Goal: Navigation & Orientation: Find specific page/section

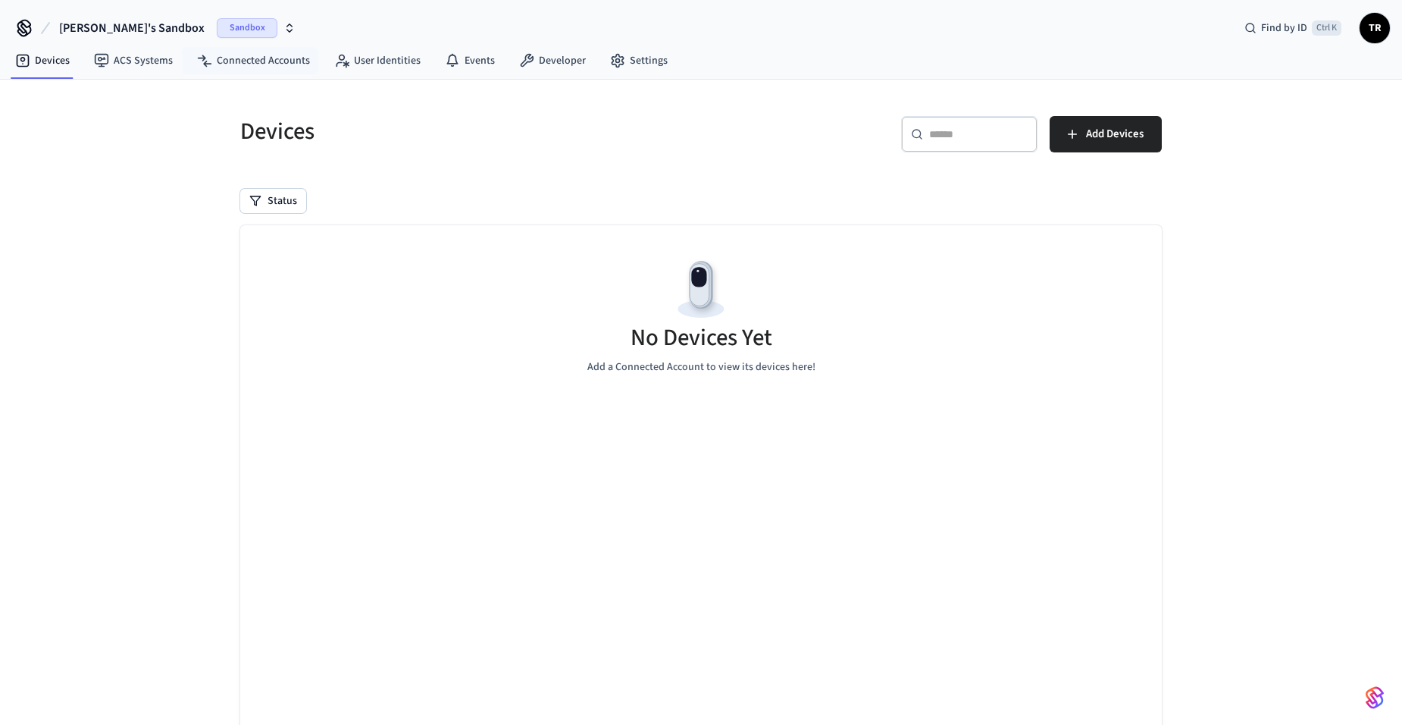
click at [217, 28] on span "Sandbox" at bounding box center [247, 28] width 61 height 20
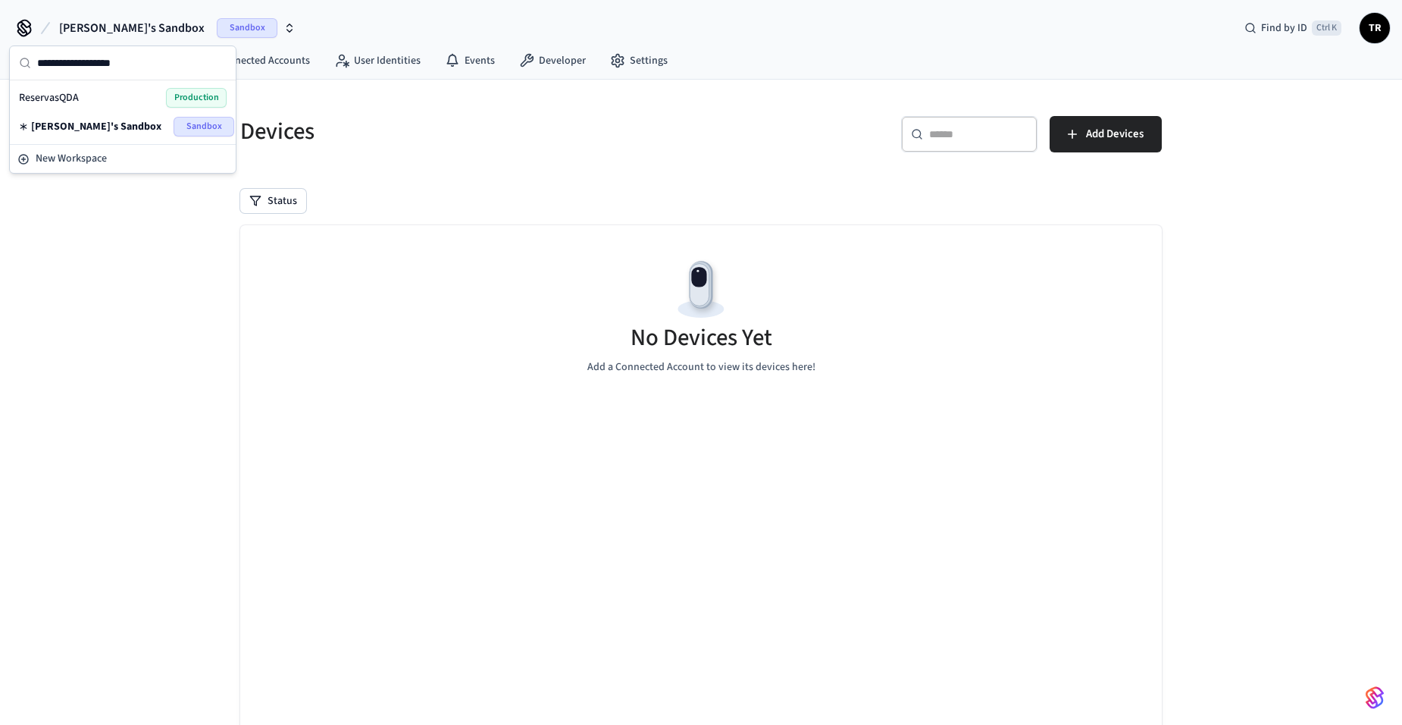
click at [155, 124] on div "[PERSON_NAME]'s Sandbox Sandbox" at bounding box center [123, 127] width 208 height 20
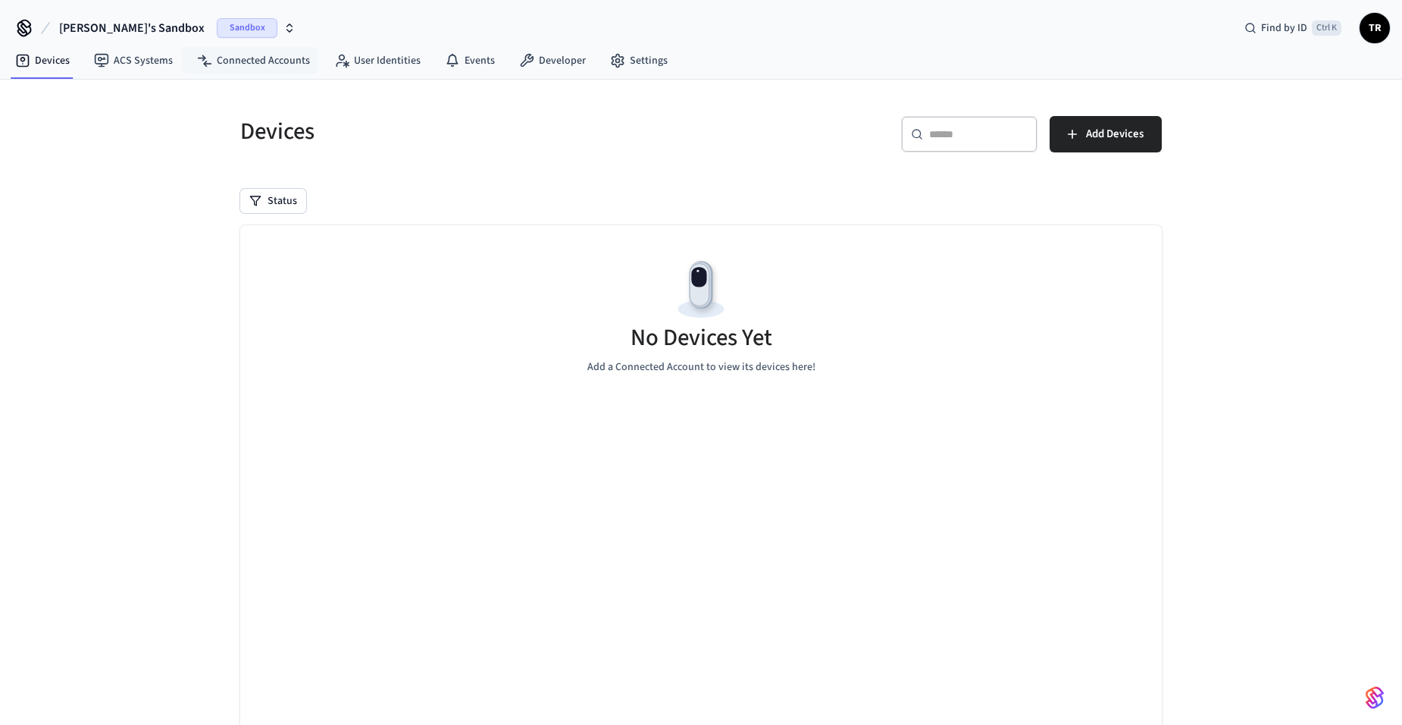
click at [208, 11] on div "[PERSON_NAME]'s Sandbox Sandbox Find by ID Ctrl K TR" at bounding box center [701, 22] width 1402 height 44
drag, startPoint x: 202, startPoint y: 18, endPoint x: 197, endPoint y: 34, distance: 16.6
click at [217, 18] on span "Sandbox" at bounding box center [247, 28] width 61 height 20
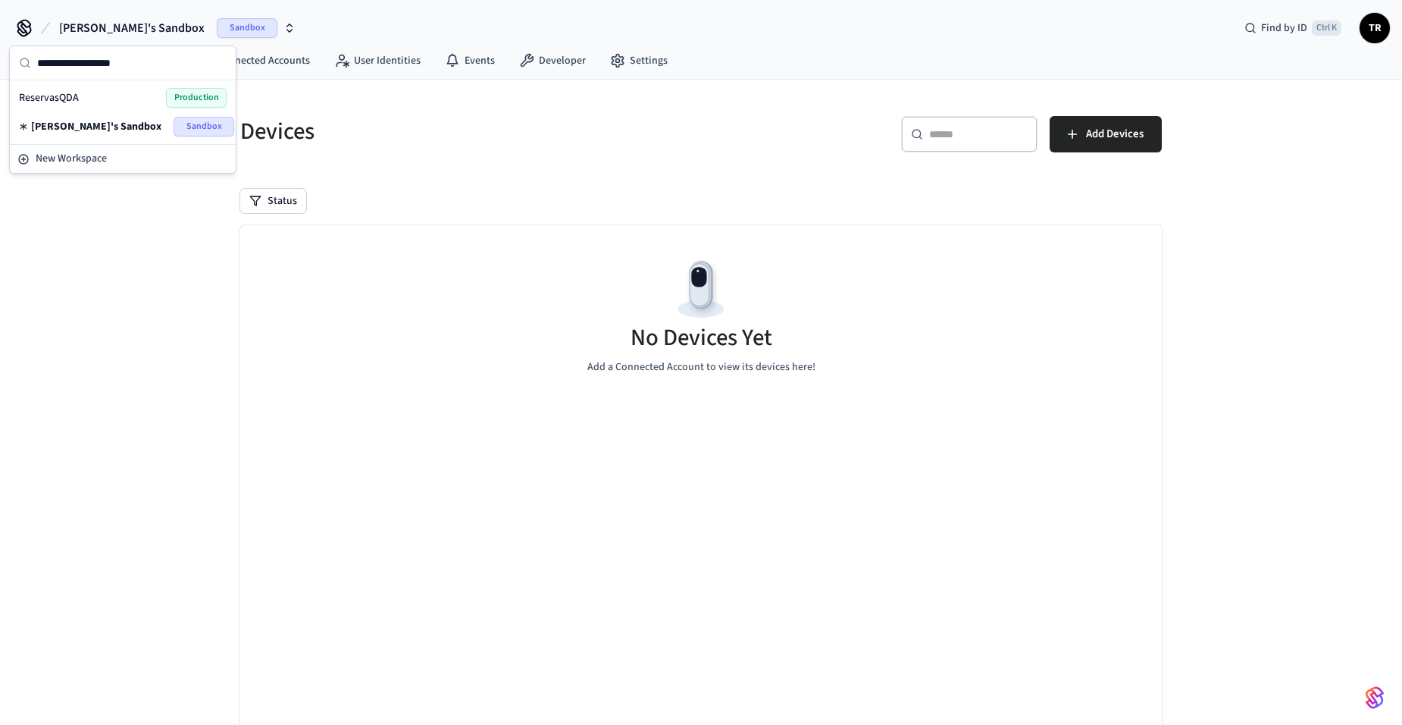
click at [175, 96] on span "Production" at bounding box center [196, 98] width 61 height 20
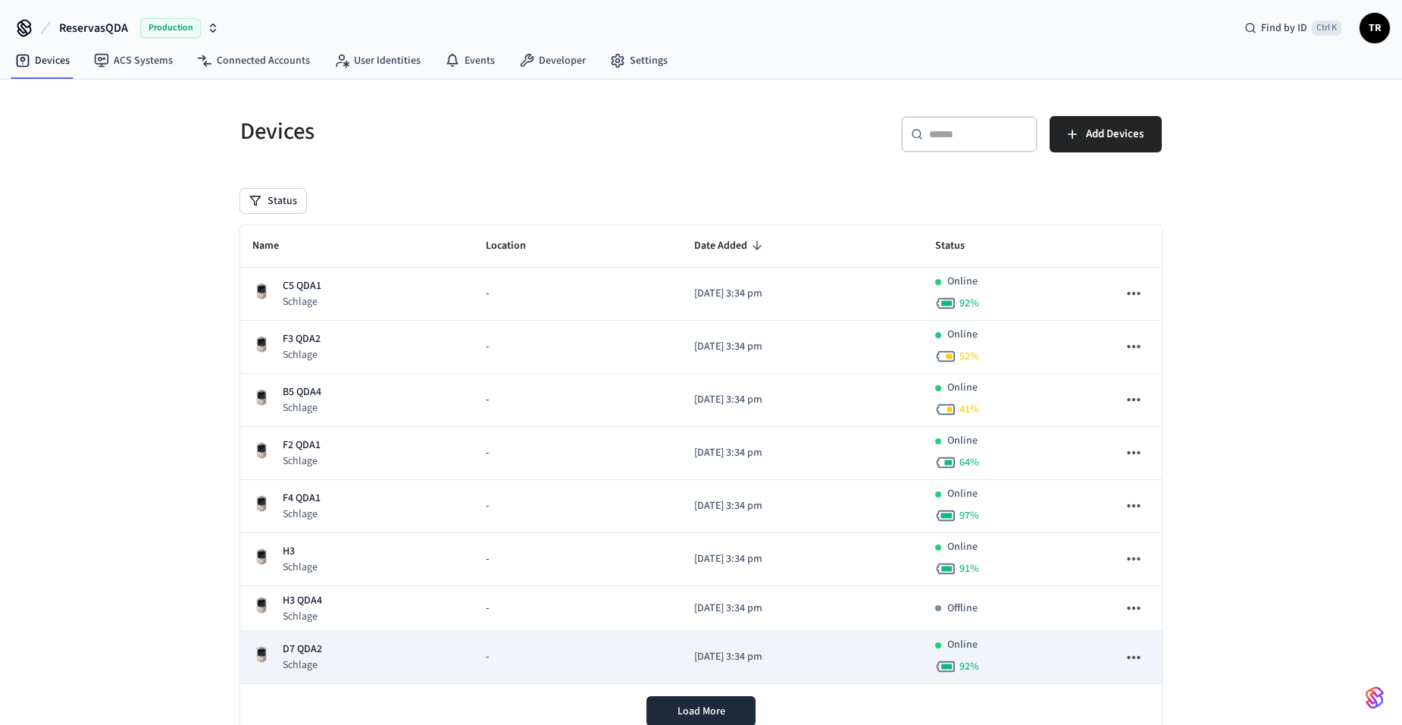
click at [302, 650] on p "D7 QDA2" at bounding box center [302, 649] width 39 height 16
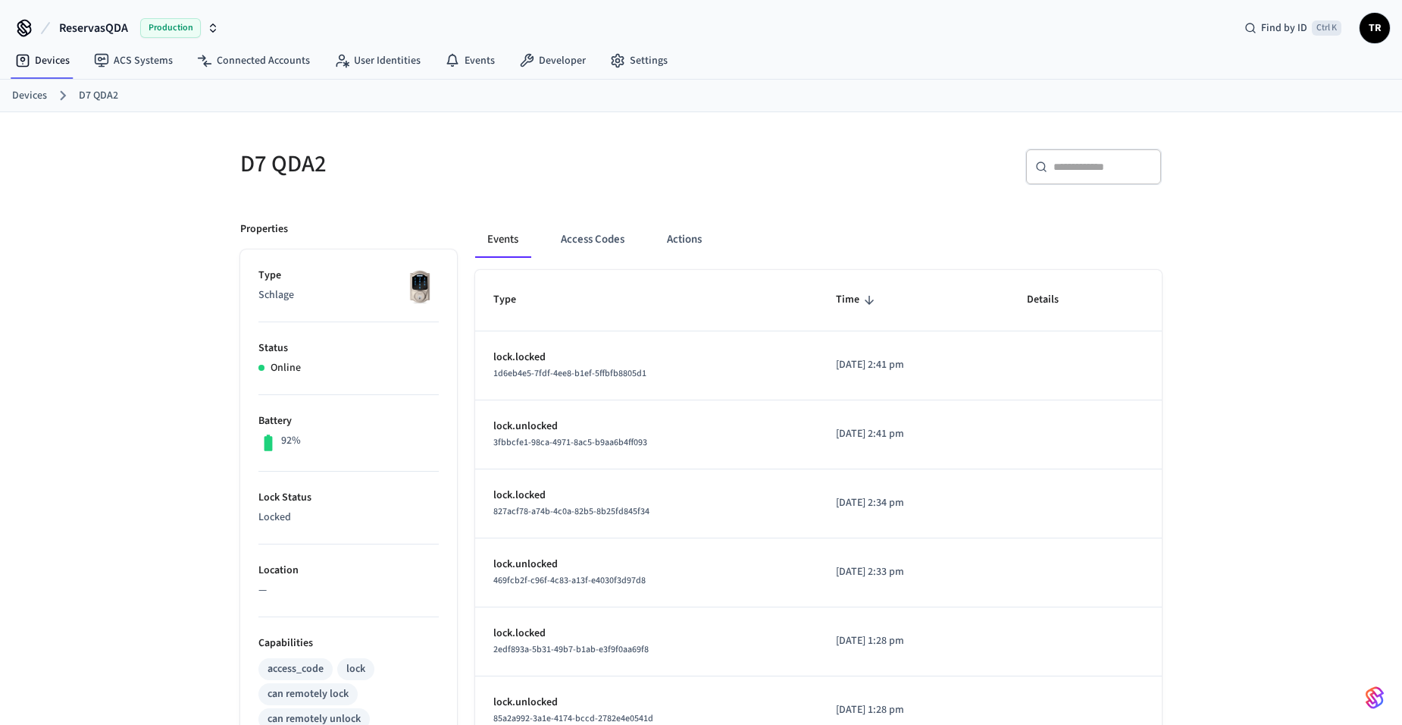
click at [31, 98] on link "Devices" at bounding box center [29, 96] width 35 height 16
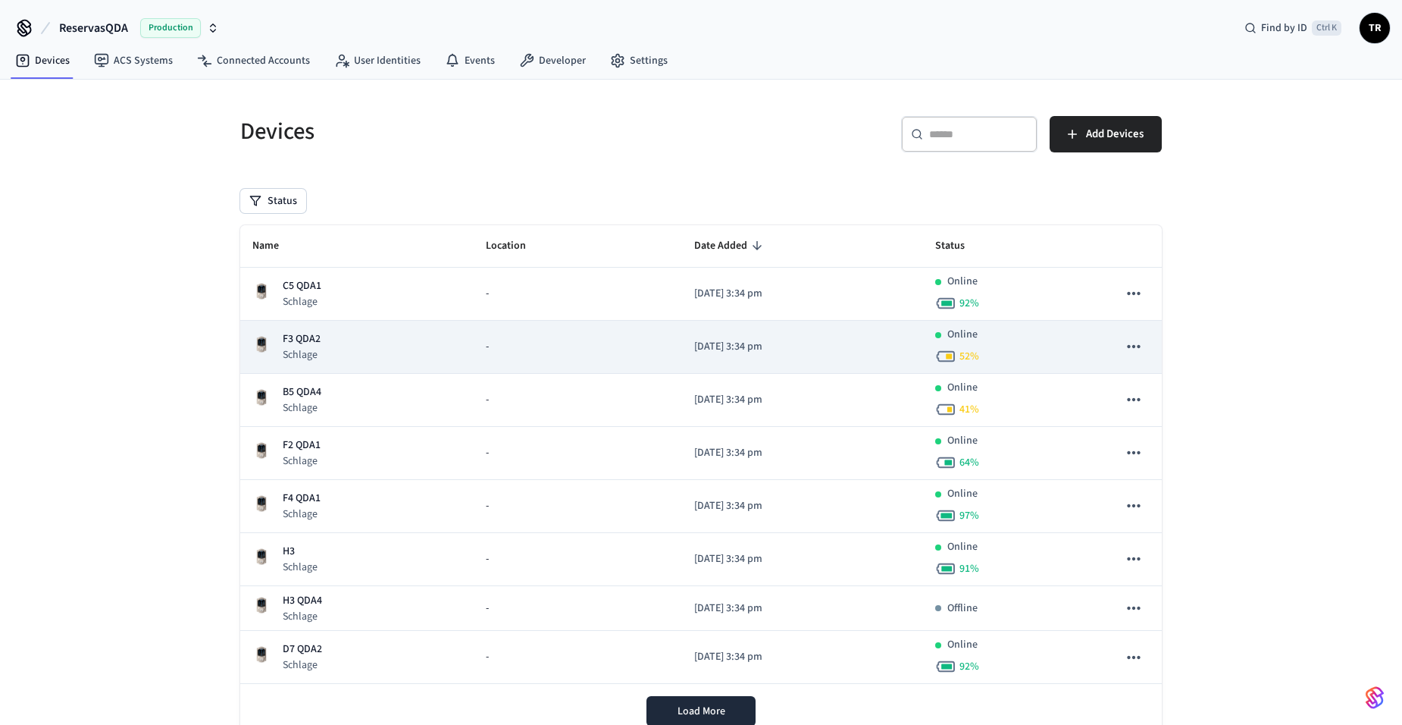
click at [324, 349] on div "F3 QDA2 Schlage" at bounding box center [356, 346] width 209 height 31
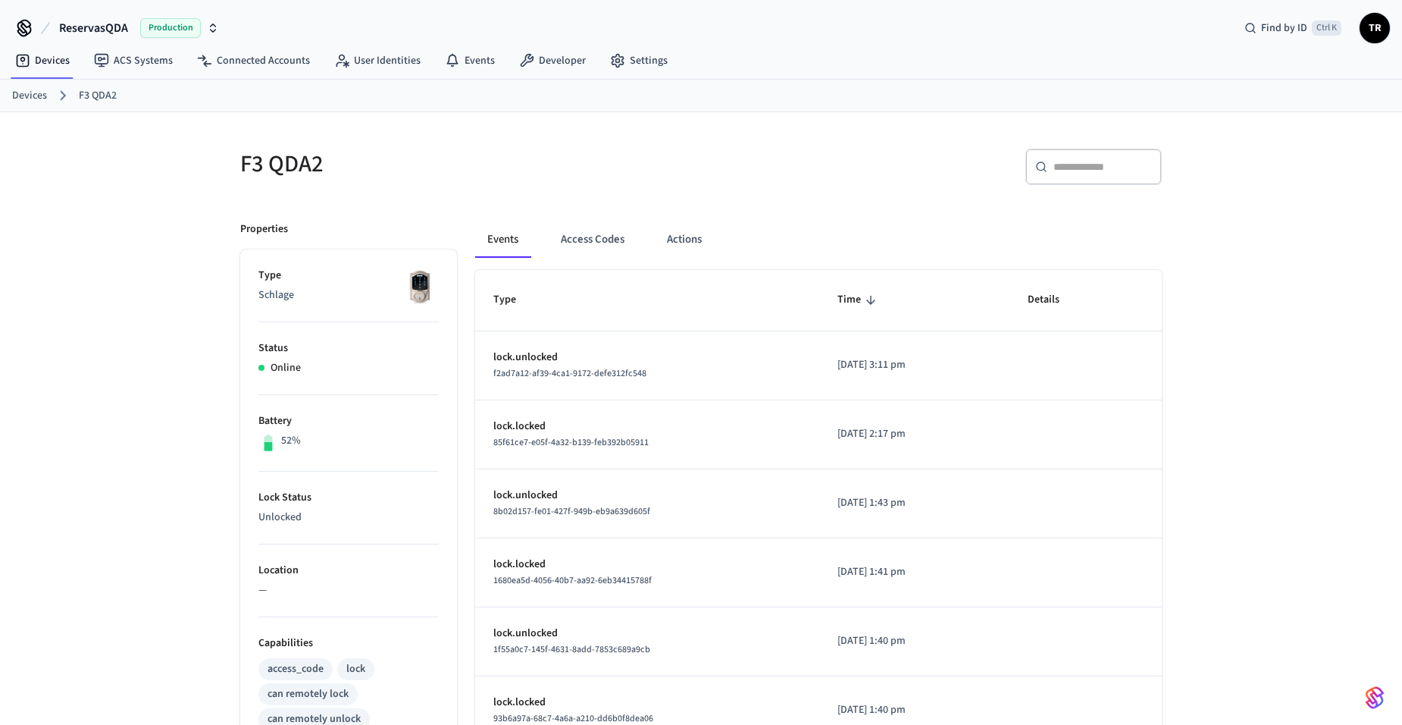
click at [37, 93] on link "Devices" at bounding box center [29, 96] width 35 height 16
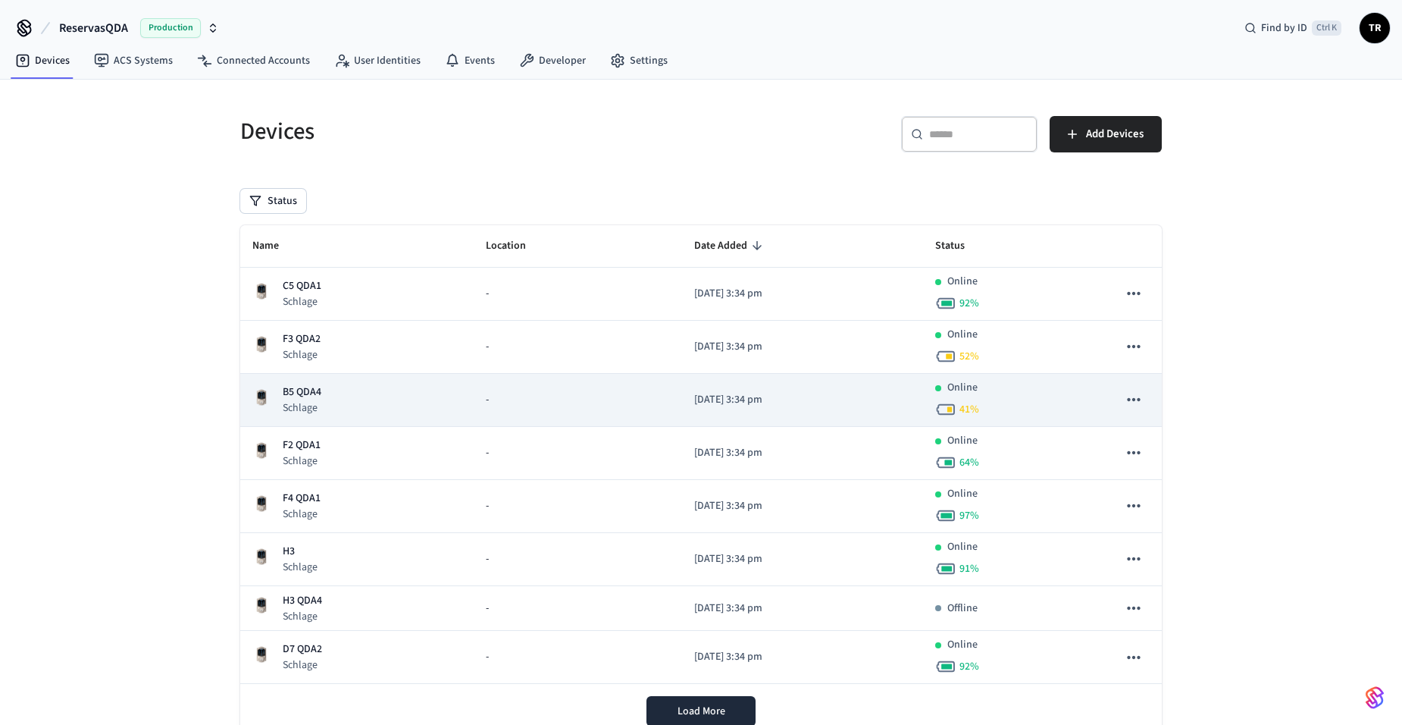
click at [309, 398] on p "B5 QDA4" at bounding box center [302, 392] width 39 height 16
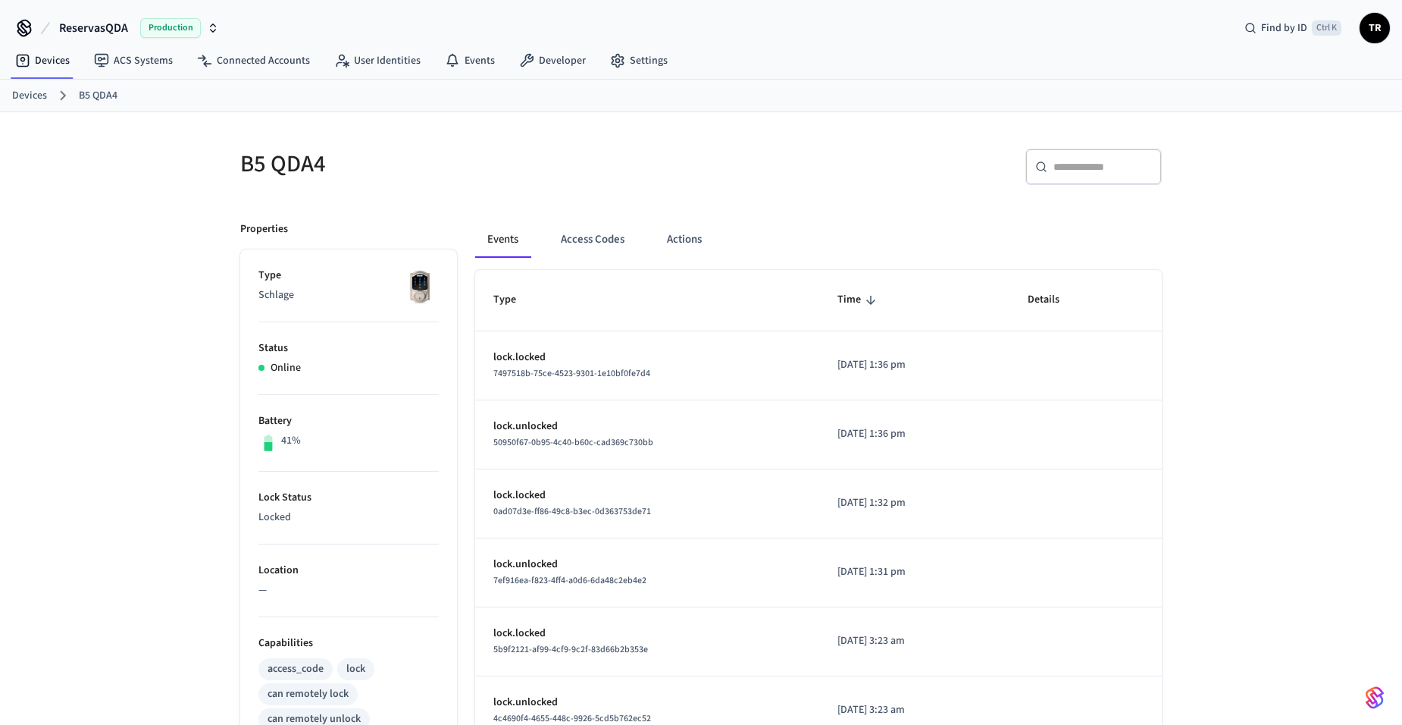
click at [29, 91] on link "Devices" at bounding box center [29, 96] width 35 height 16
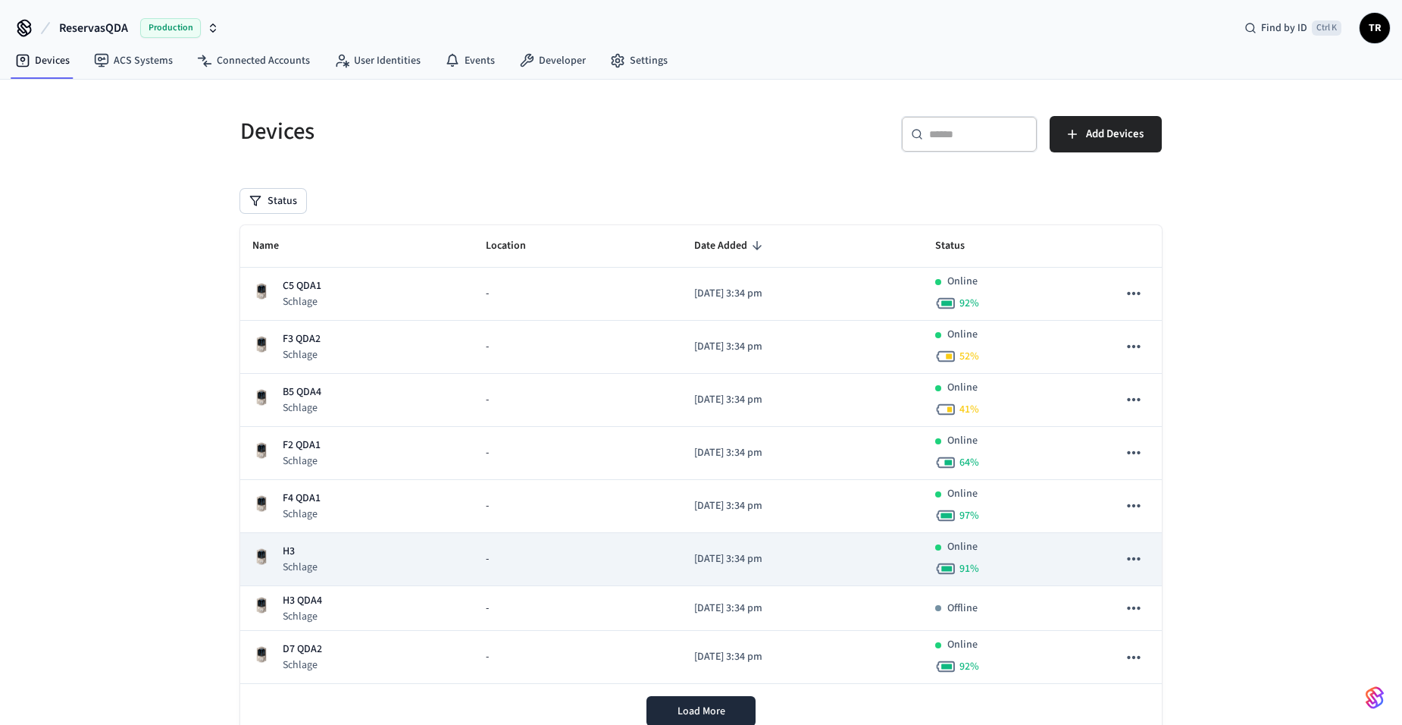
click at [312, 553] on p "H3" at bounding box center [300, 551] width 35 height 16
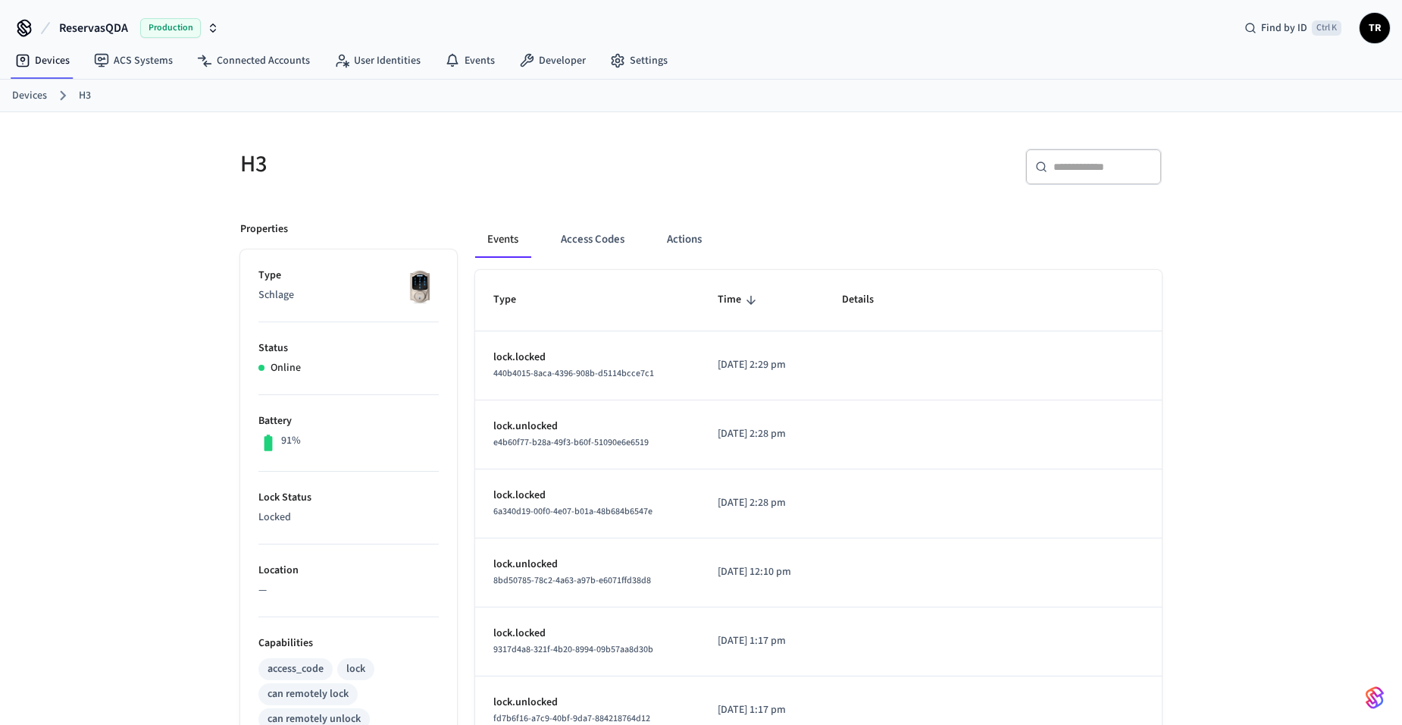
click at [38, 96] on link "Devices" at bounding box center [29, 96] width 35 height 16
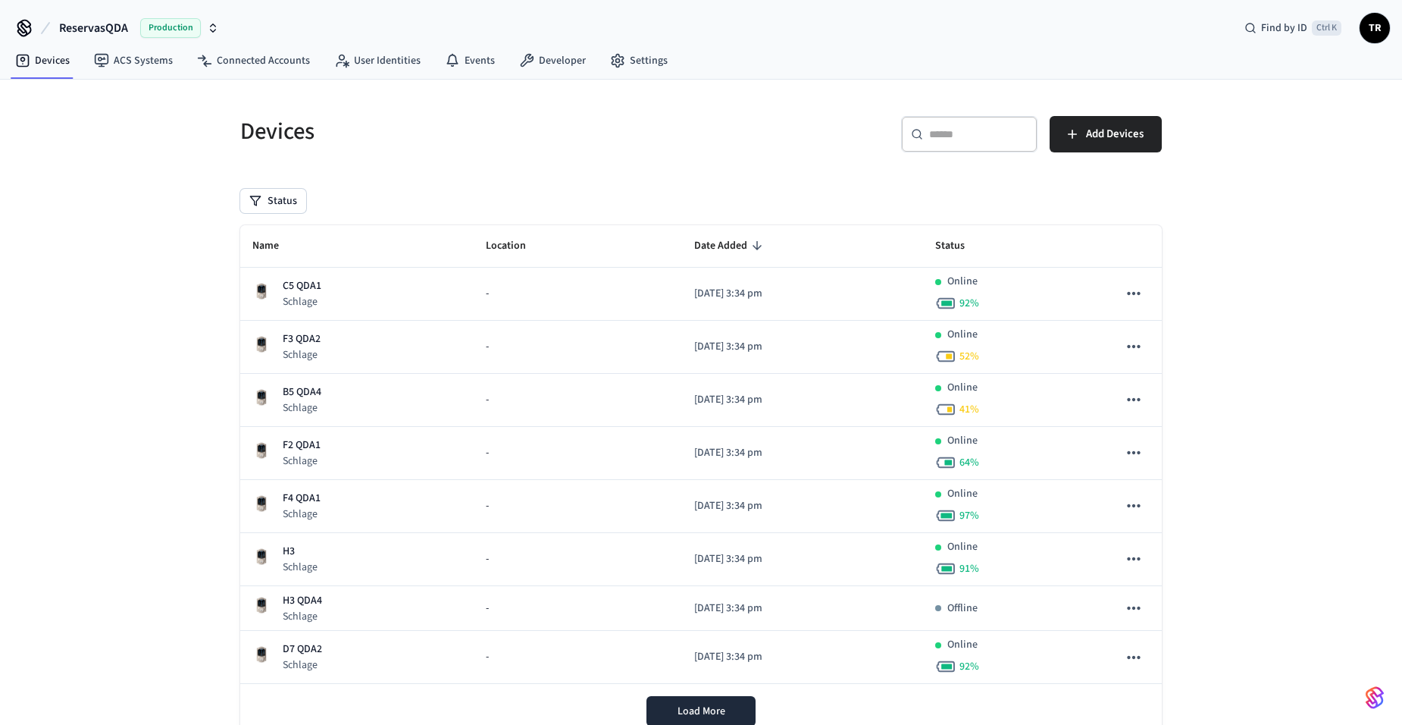
click at [1371, 30] on span "TR" at bounding box center [1374, 27] width 27 height 27
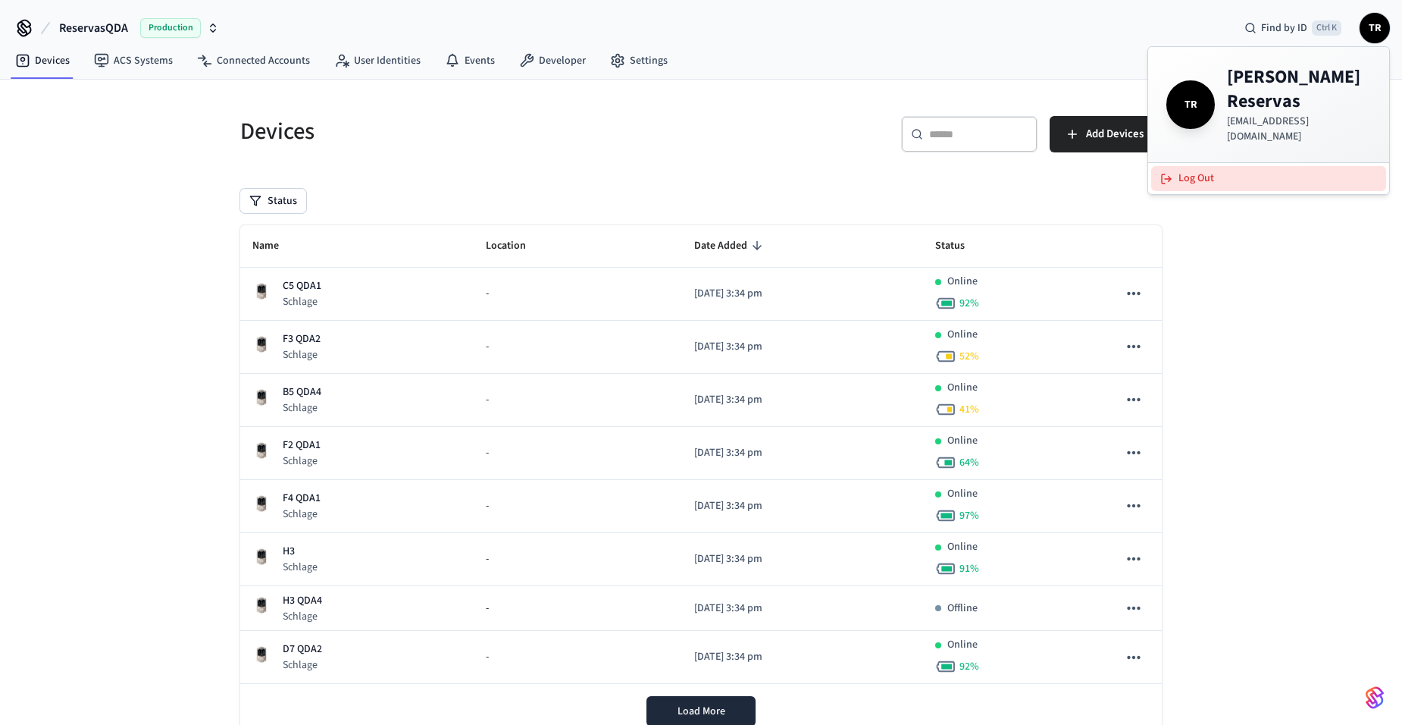
click at [1234, 166] on button "Log Out" at bounding box center [1268, 178] width 235 height 25
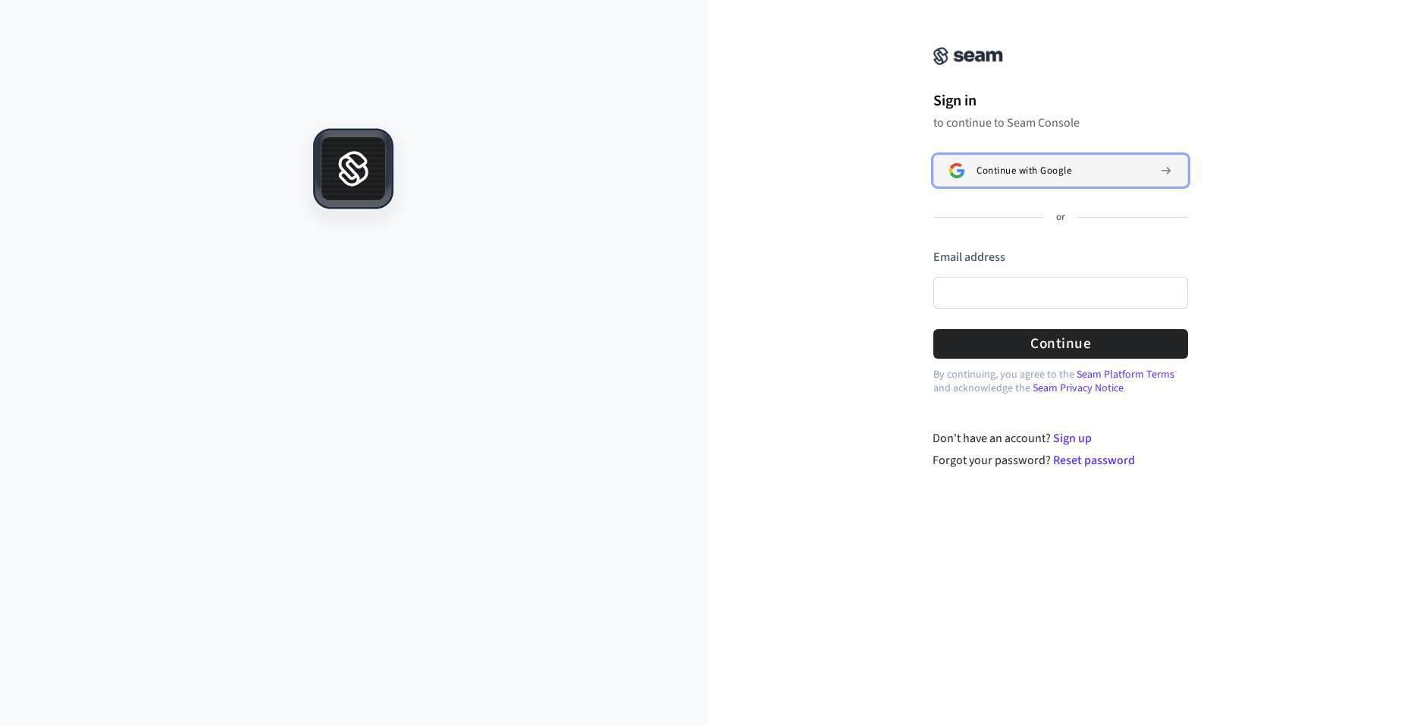
click at [1004, 161] on button "Continue with Google" at bounding box center [1060, 171] width 255 height 32
